Goal: Task Accomplishment & Management: Manage account settings

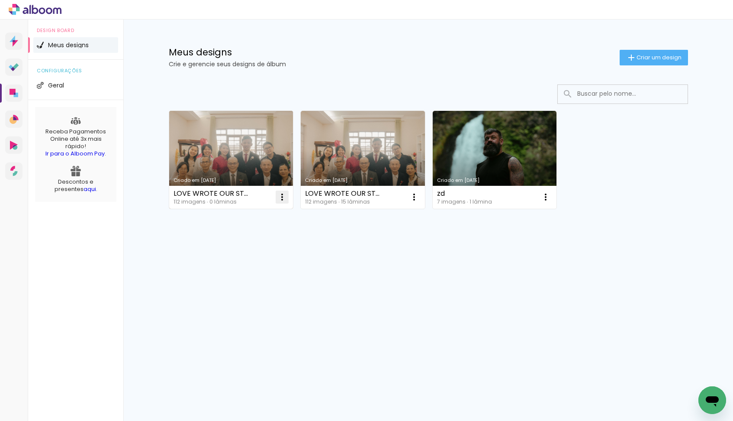
click at [287, 203] on paper-icon-button at bounding box center [282, 196] width 17 height 17
click at [266, 255] on paper-item "Excluir" at bounding box center [247, 253] width 85 height 17
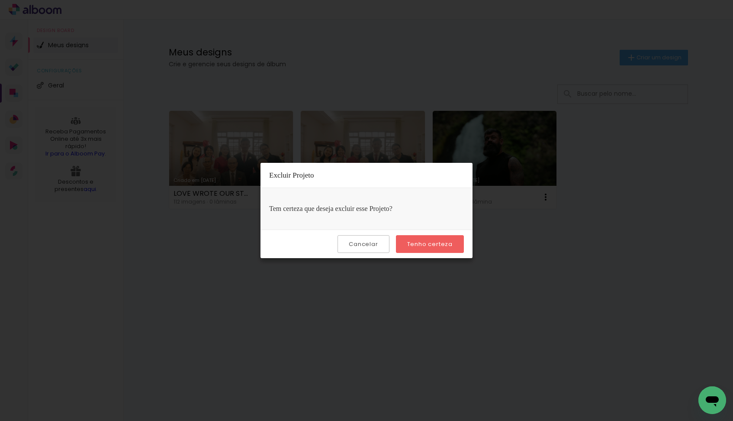
click at [420, 253] on div "Cancelar Tenho certeza" at bounding box center [367, 243] width 212 height 29
click at [0, 0] on slot "Tenho certeza" at bounding box center [0, 0] width 0 height 0
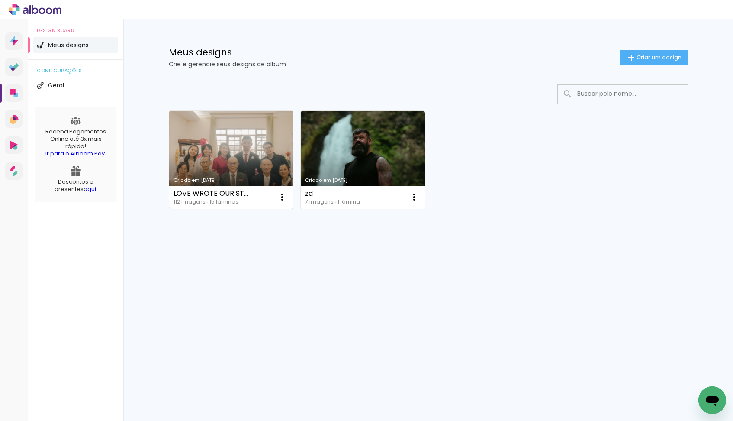
click at [249, 155] on link "Criado em [DATE]" at bounding box center [231, 160] width 124 height 98
